Goal: Check status: Check status

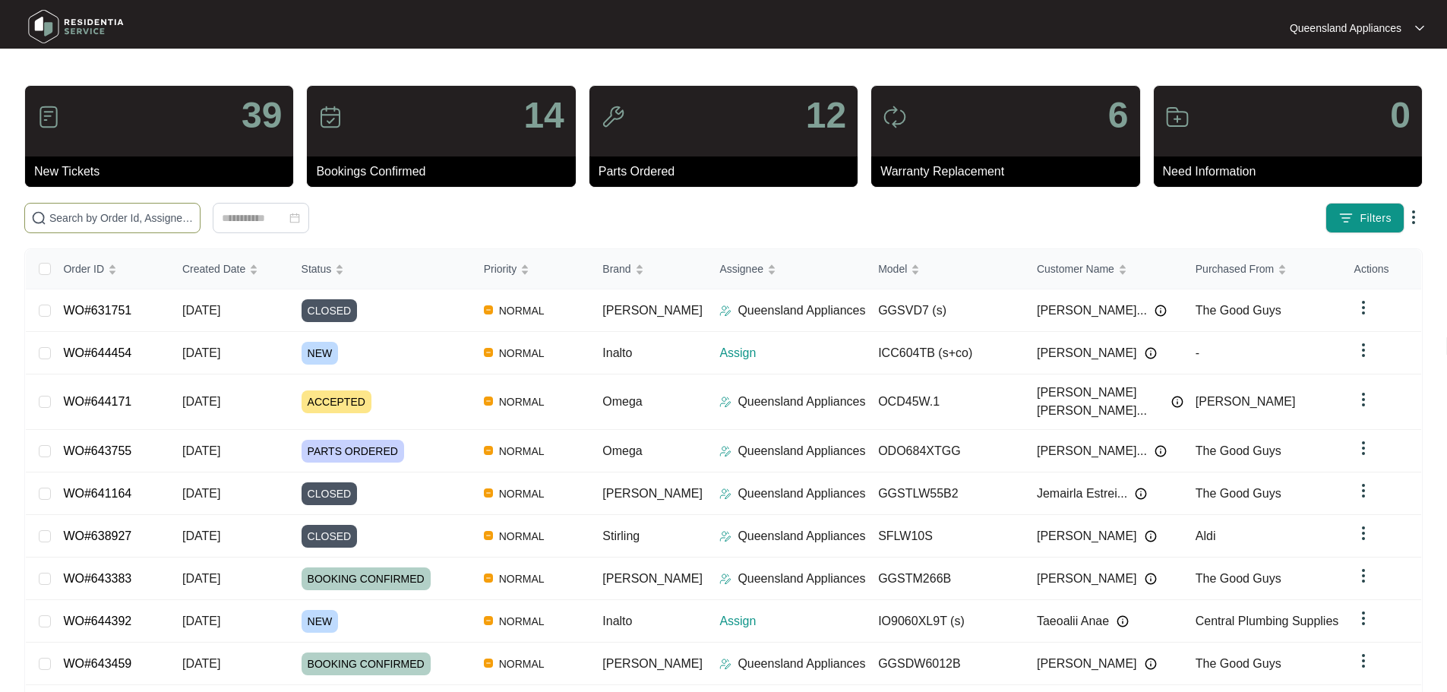
click at [200, 226] on span at bounding box center [112, 218] width 176 height 30
paste input "632514"
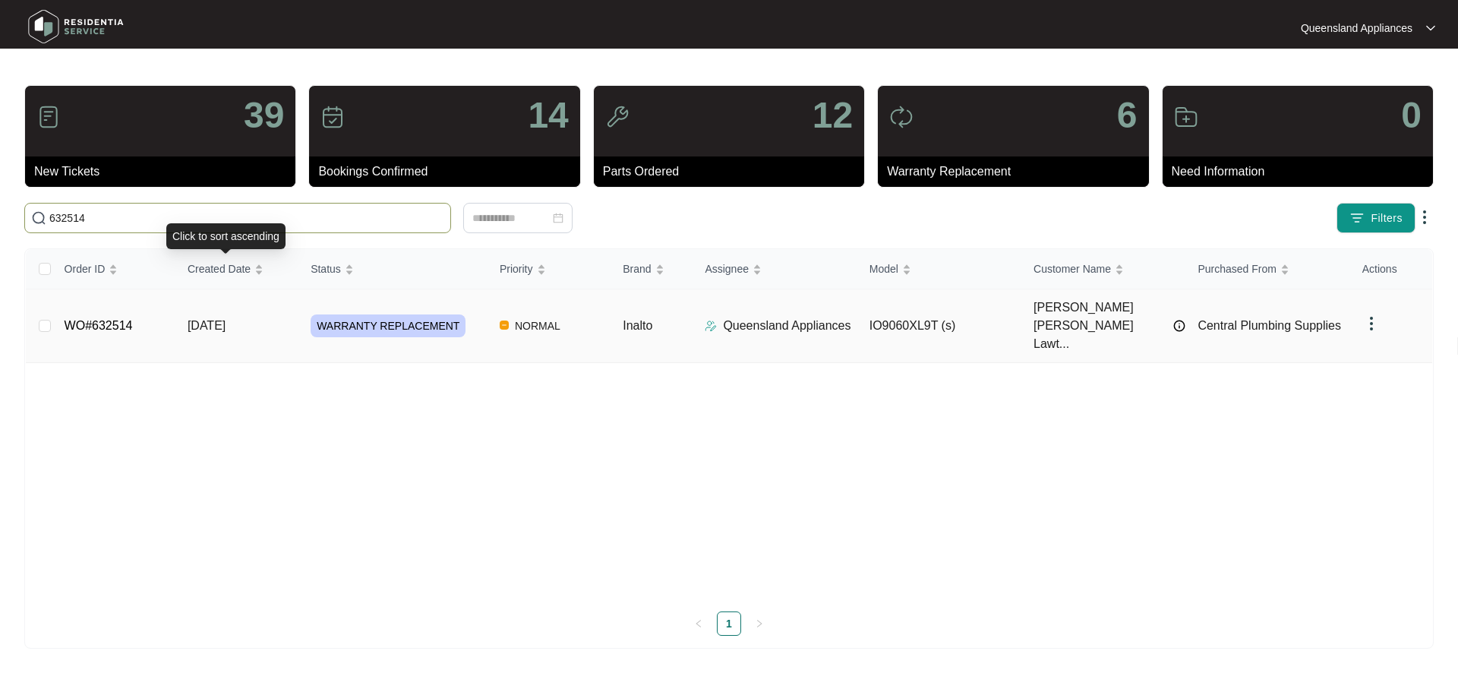
type input "632514"
click at [226, 319] on span "[DATE]" at bounding box center [207, 325] width 38 height 13
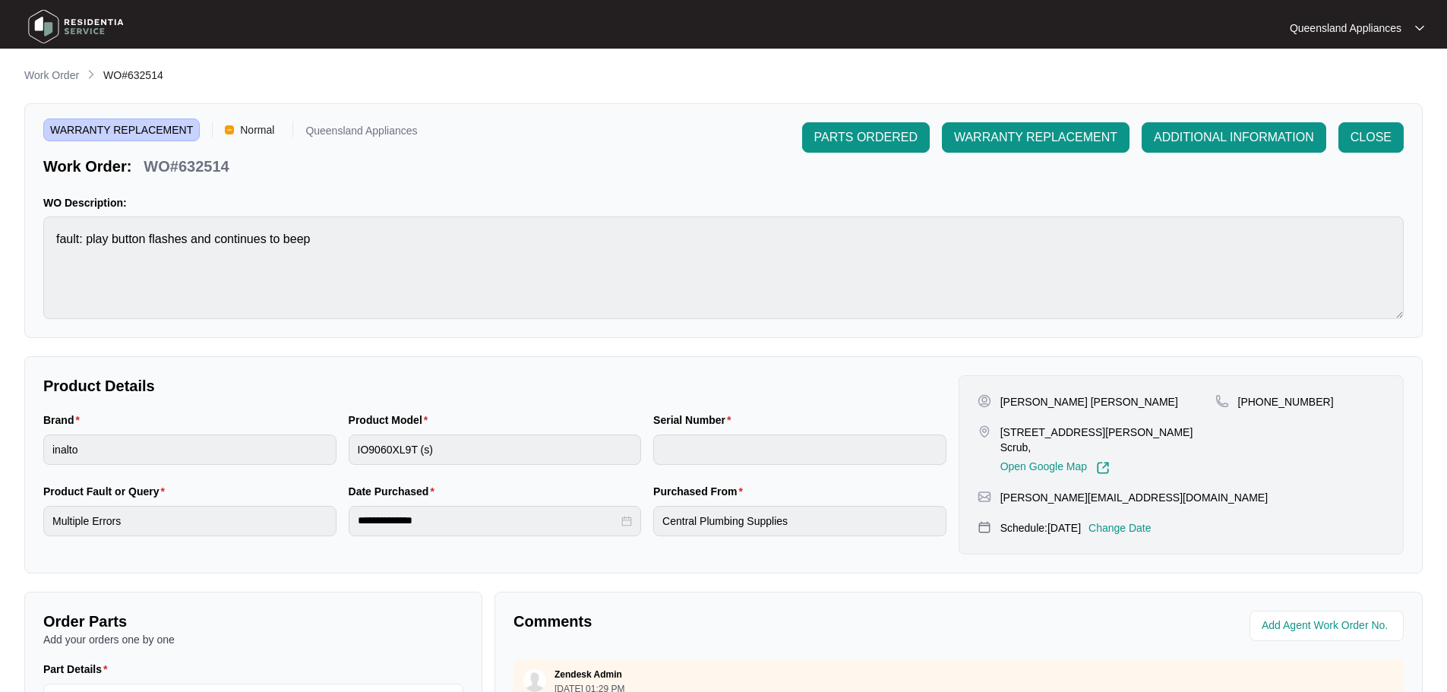
scroll to position [316, 0]
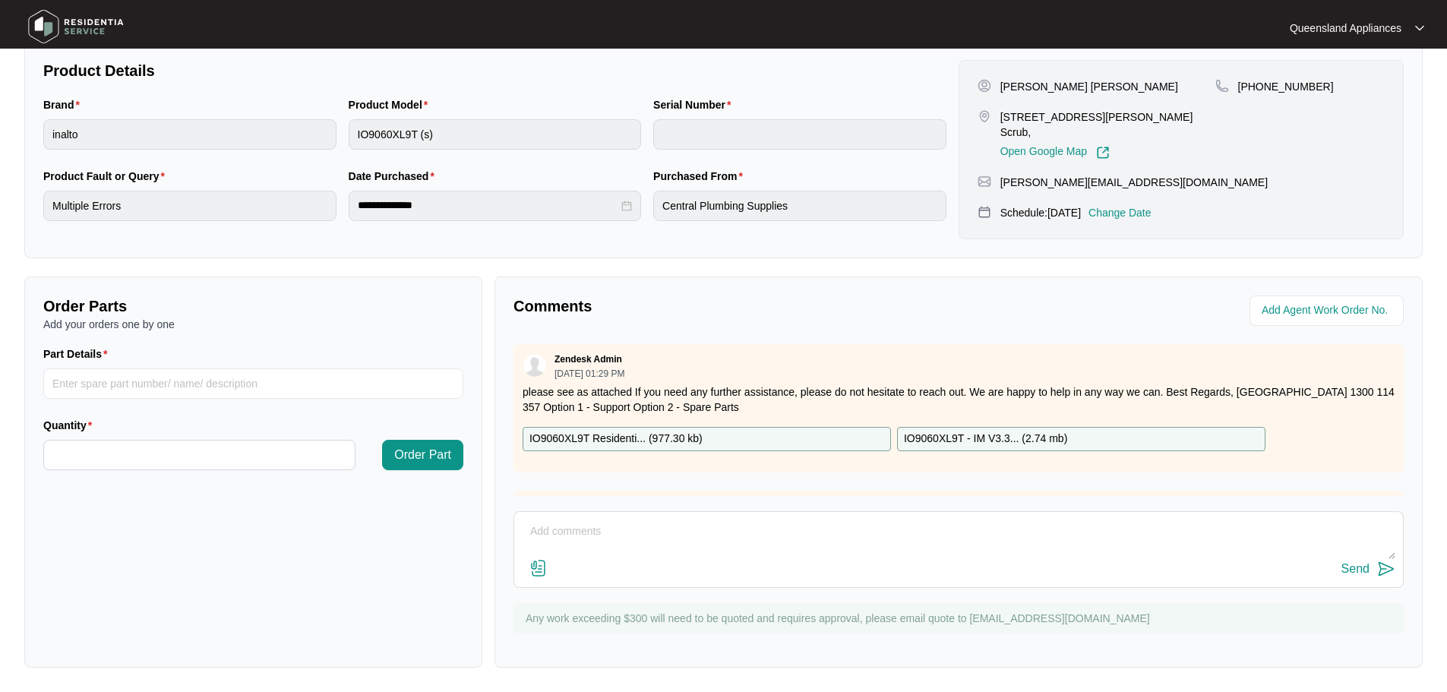
click at [758, 538] on textarea at bounding box center [958, 538] width 873 height 39
paste textarea "Called to oven not working. IO9060XL9T. The technician attended and found the o…"
type textarea "Called to oven not working. IO9060XL9T. The technician attended and found the o…"
click at [1387, 566] on img at bounding box center [1386, 569] width 18 height 18
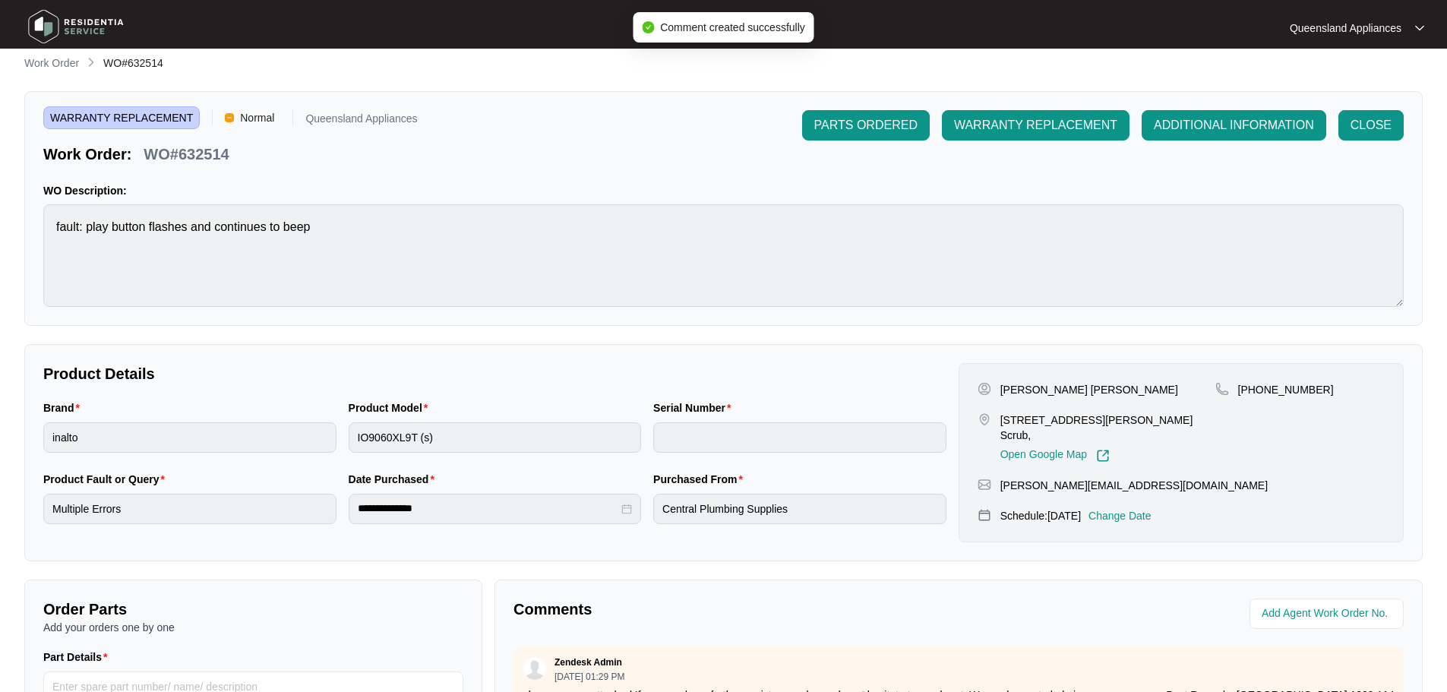
scroll to position [0, 0]
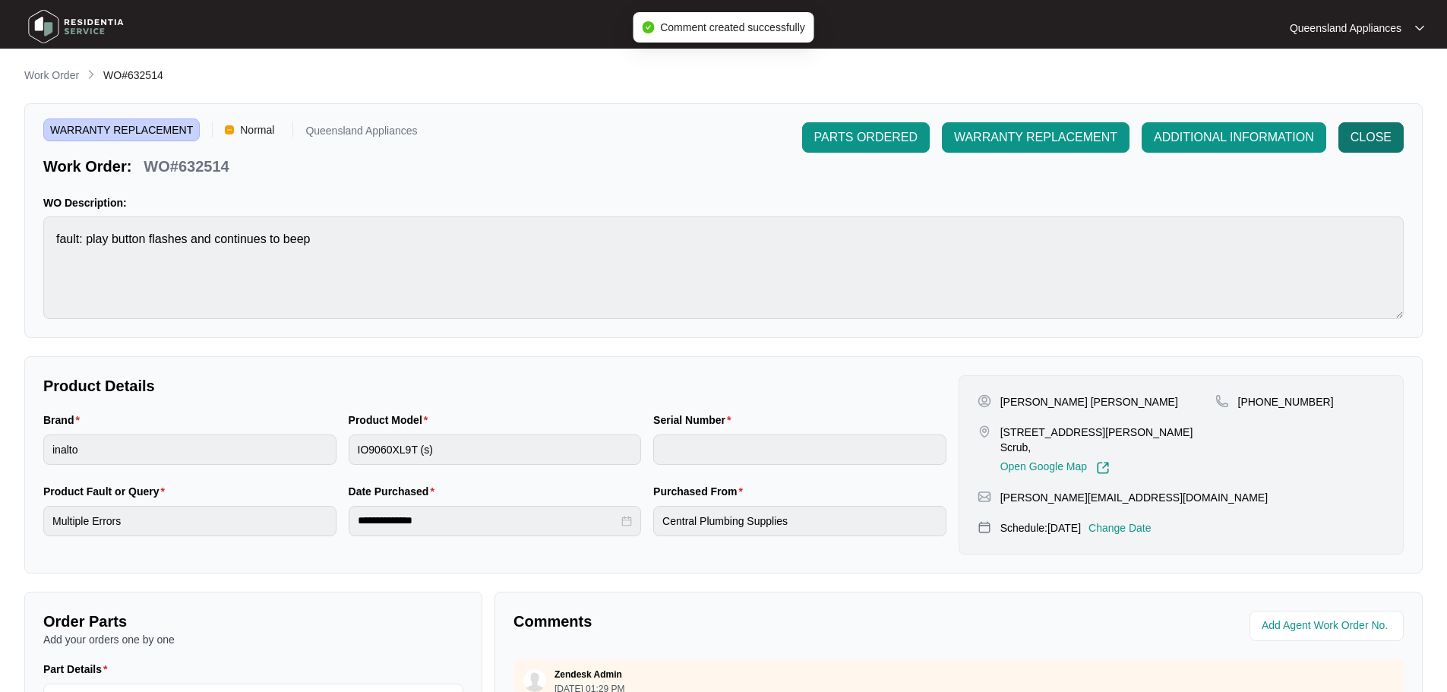
click at [1383, 134] on span "CLOSE" at bounding box center [1370, 137] width 41 height 18
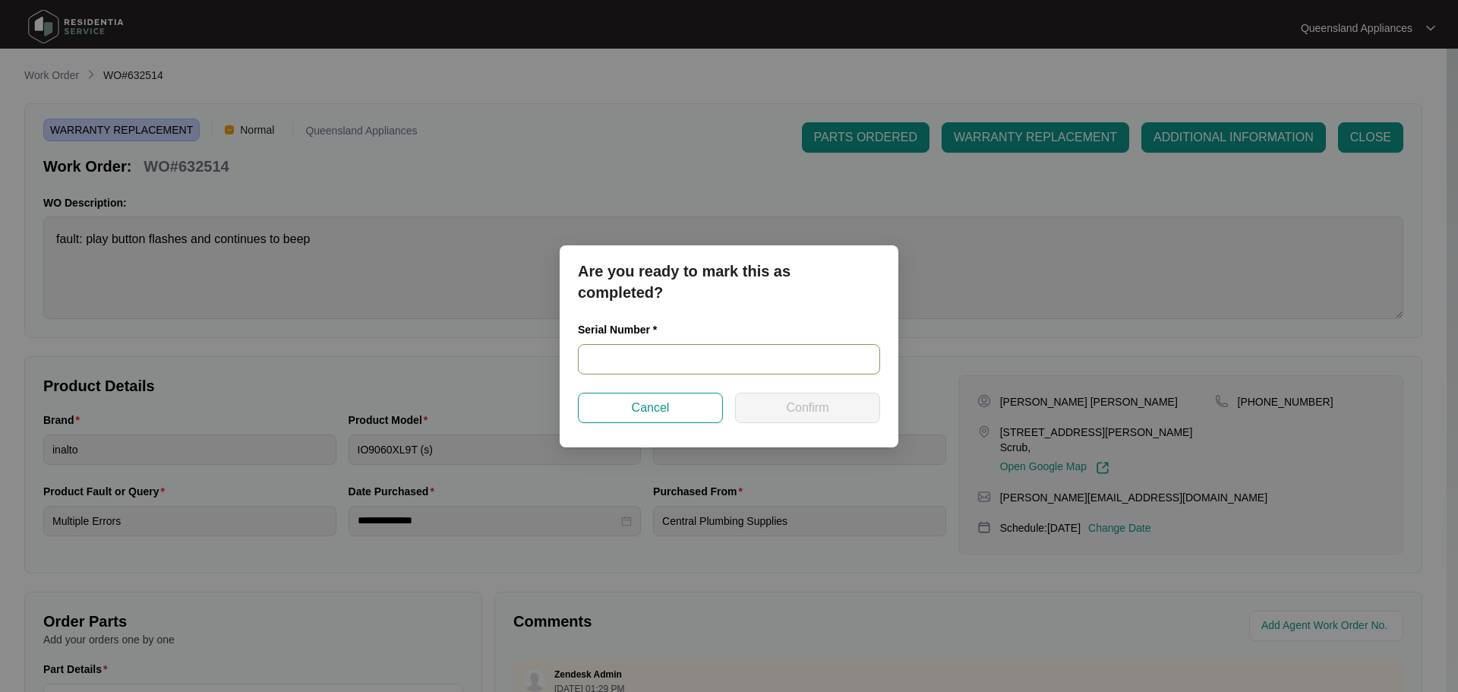
click at [683, 364] on input "text" at bounding box center [729, 359] width 302 height 30
paste input "946281825040081"
type input "946281825040081"
click at [807, 409] on span "Confirm" at bounding box center [807, 408] width 43 height 18
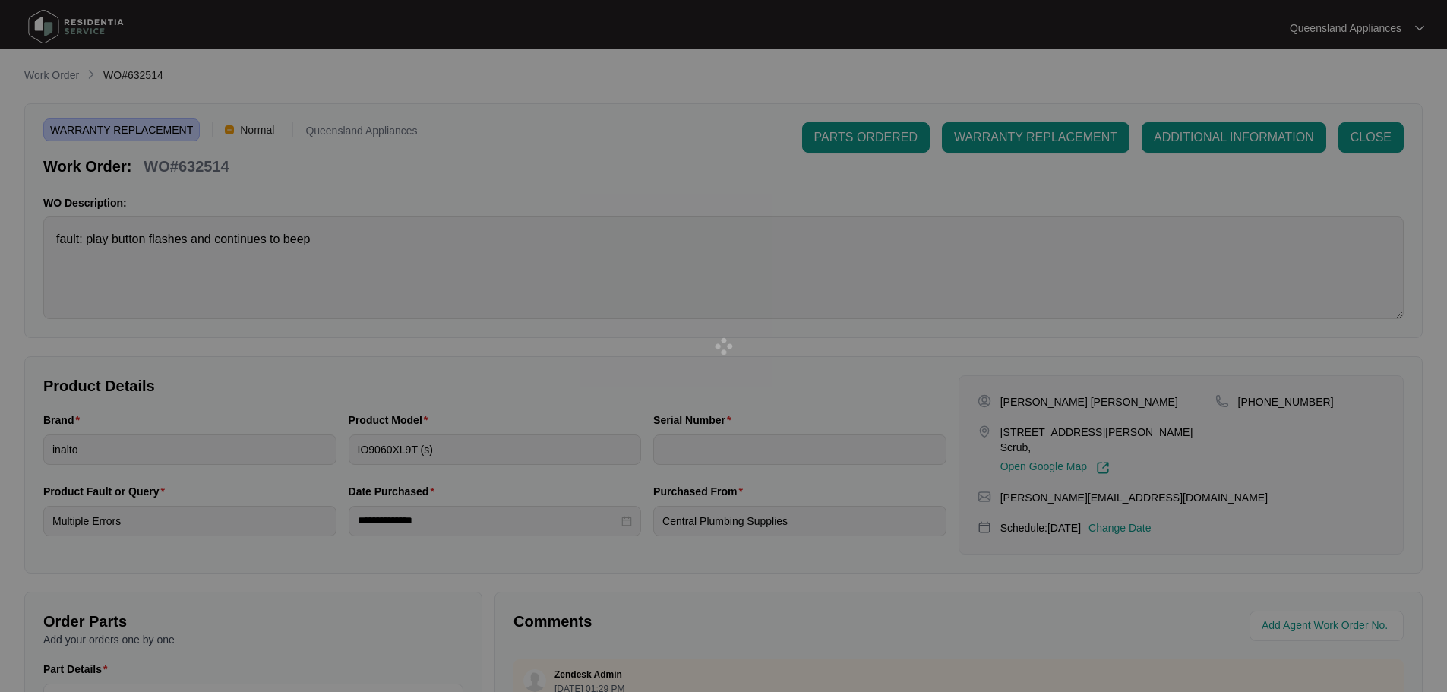
type input "946281825040081"
